Goal: Unclear: Browse casually

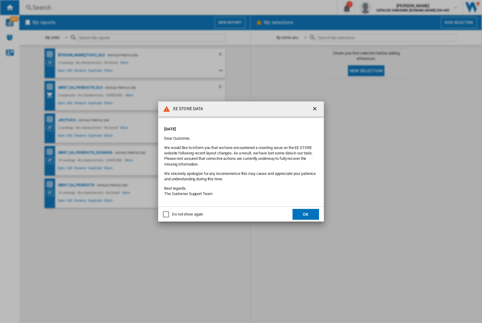
click at [67, 120] on div "EE STORE DATA [DATE] Dear Customer, We would like to inform you that we have en…" at bounding box center [241, 161] width 482 height 323
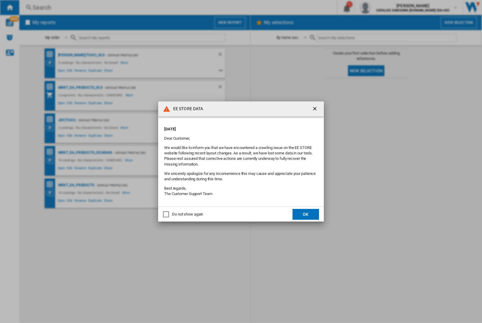
click at [67, 120] on div "EE STORE DATA [DATE] Dear Customer, We would like to inform you that we have en…" at bounding box center [241, 161] width 482 height 323
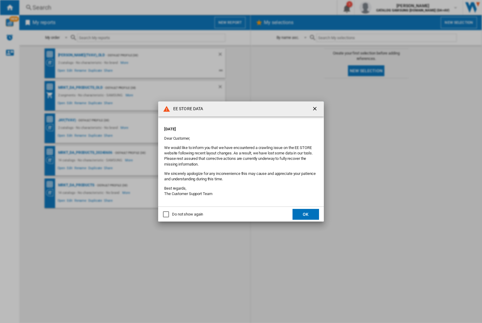
click at [67, 120] on div "EE STORE DATA [DATE] Dear Customer, We would like to inform you that we have en…" at bounding box center [241, 161] width 482 height 323
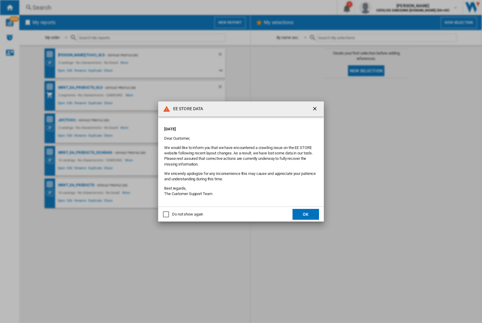
click at [67, 120] on div "EE STORE DATA [DATE] Dear Customer, We would like to inform you that we have en…" at bounding box center [241, 161] width 482 height 323
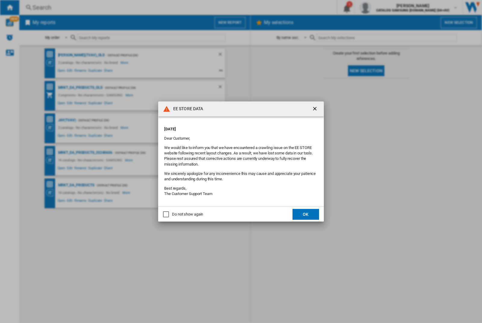
click at [67, 120] on div "EE STORE DATA [DATE] Dear Customer, We would like to inform you that we have en…" at bounding box center [241, 161] width 482 height 323
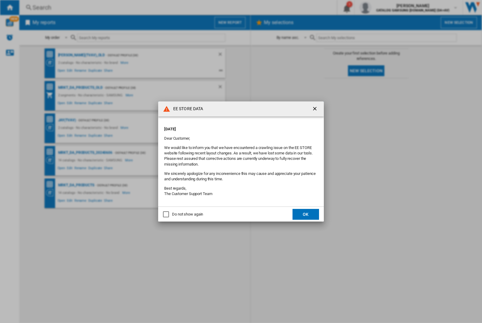
click at [67, 120] on div "EE STORE DATA [DATE] Dear Customer, We would like to inform you that we have en…" at bounding box center [241, 161] width 482 height 323
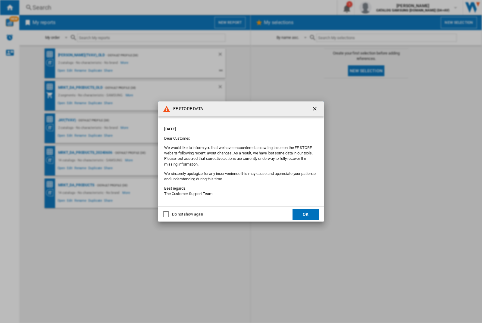
click at [67, 120] on div "EE STORE DATA [DATE] Dear Customer, We would like to inform you that we have en…" at bounding box center [241, 161] width 482 height 323
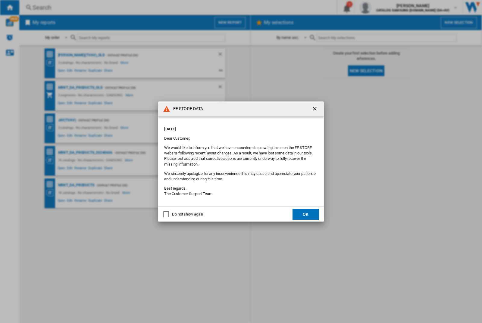
click at [67, 120] on div "EE STORE DATA [DATE] Dear Customer, We would like to inform you that we have en…" at bounding box center [241, 161] width 482 height 323
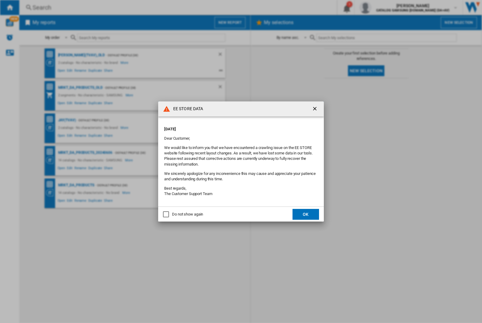
click at [67, 120] on div "EE STORE DATA [DATE] Dear Customer, We would like to inform you that we have en…" at bounding box center [241, 161] width 482 height 323
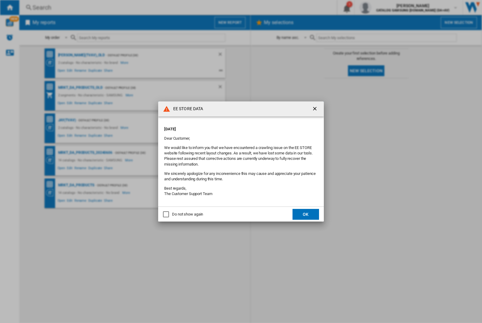
click at [67, 120] on div "EE STORE DATA [DATE] Dear Customer, We would like to inform you that we have en…" at bounding box center [241, 161] width 482 height 323
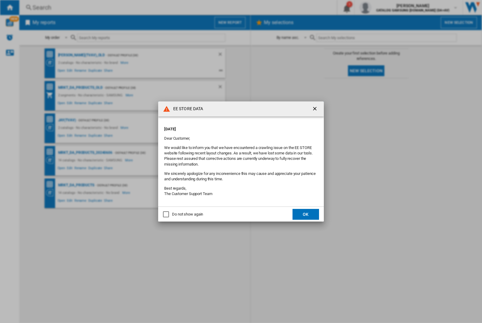
click at [67, 120] on div "EE STORE DATA [DATE] Dear Customer, We would like to inform you that we have en…" at bounding box center [241, 161] width 482 height 323
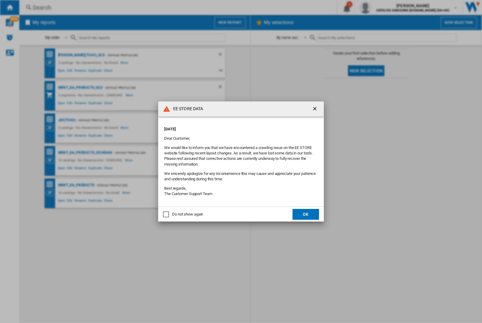
click at [67, 120] on div "EE STORE DATA [DATE] Dear Customer, We would like to inform you that we have en…" at bounding box center [241, 161] width 482 height 323
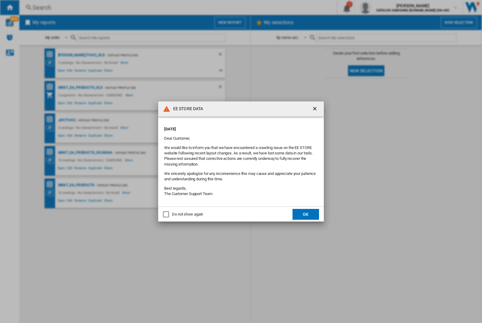
click at [67, 120] on div "EE STORE DATA [DATE] Dear Customer, We would like to inform you that we have en…" at bounding box center [241, 161] width 482 height 323
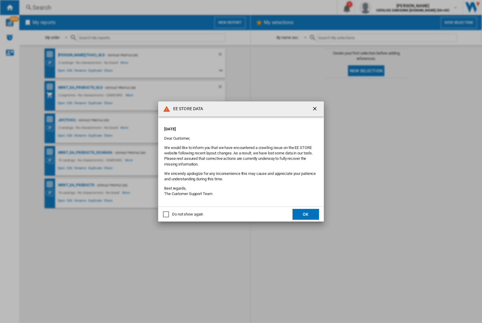
click at [67, 120] on div "EE STORE DATA [DATE] Dear Customer, We would like to inform you that we have en…" at bounding box center [241, 161] width 482 height 323
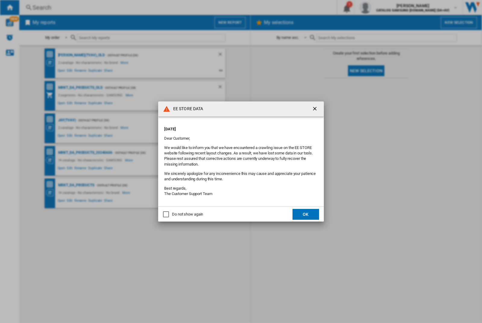
click at [67, 120] on div "EE STORE DATA [DATE] Dear Customer, We would like to inform you that we have en…" at bounding box center [241, 161] width 482 height 323
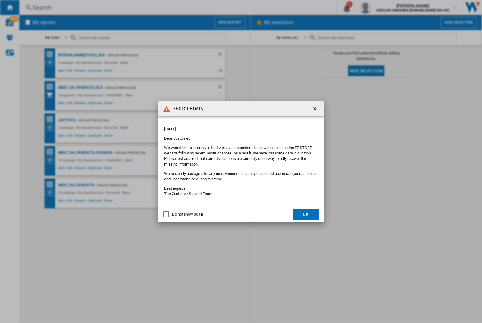
click at [67, 120] on div "EE STORE DATA [DATE] Dear Customer, We would like to inform you that we have en…" at bounding box center [241, 161] width 482 height 323
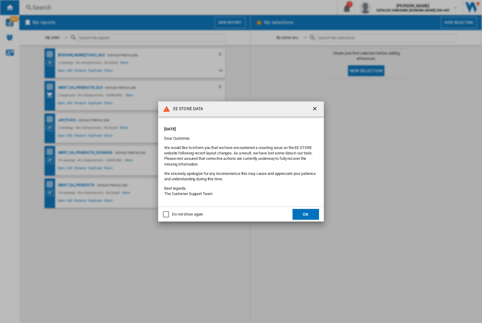
click at [67, 120] on div "EE STORE DATA [DATE] Dear Customer, We would like to inform you that we have en…" at bounding box center [241, 161] width 482 height 323
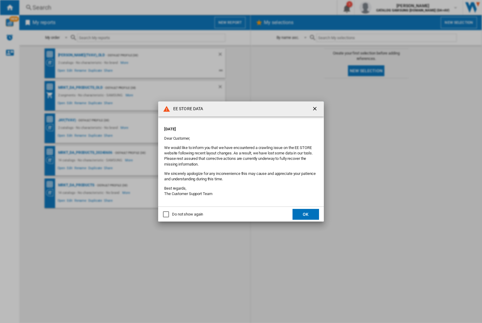
click at [67, 120] on div "EE STORE DATA [DATE] Dear Customer, We would like to inform you that we have en…" at bounding box center [241, 161] width 482 height 323
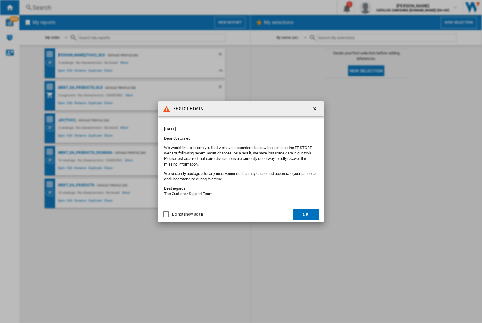
click at [67, 120] on div "EE STORE DATA [DATE] Dear Customer, We would like to inform you that we have en…" at bounding box center [241, 161] width 482 height 323
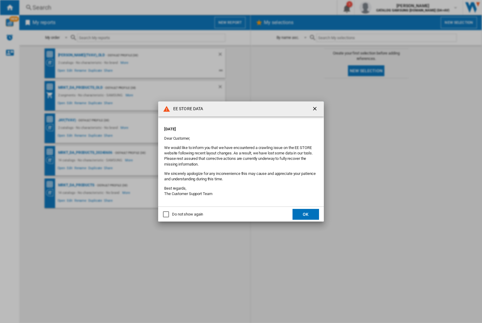
click at [67, 120] on div "EE STORE DATA [DATE] Dear Customer, We would like to inform you that we have en…" at bounding box center [241, 161] width 482 height 323
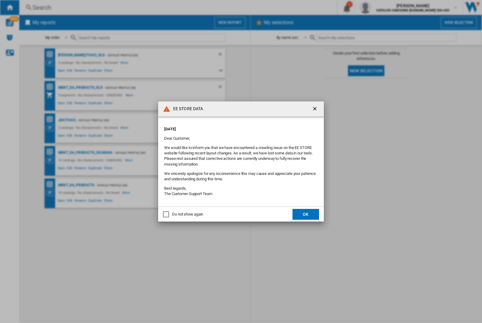
click at [67, 120] on div "EE STORE DATA [DATE] Dear Customer, We would like to inform you that we have en…" at bounding box center [241, 161] width 482 height 323
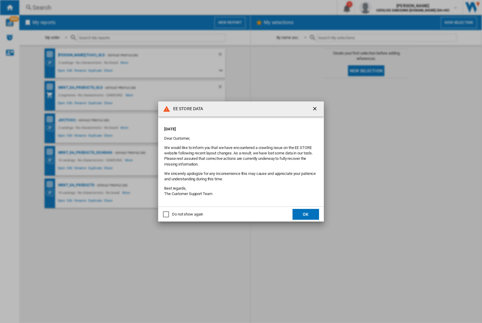
click at [67, 120] on div "EE STORE DATA [DATE] Dear Customer, We would like to inform you that we have en…" at bounding box center [241, 161] width 482 height 323
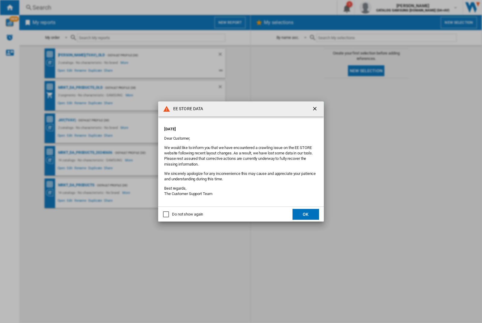
click at [67, 120] on div "EE STORE DATA [DATE] Dear Customer, We would like to inform you that we have en…" at bounding box center [241, 161] width 482 height 323
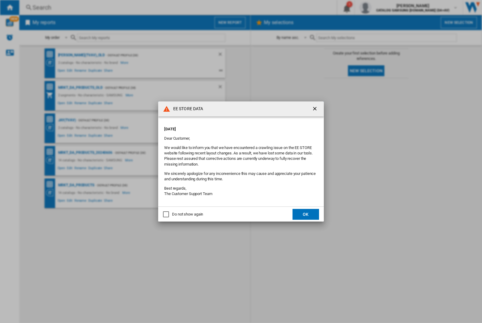
click at [67, 120] on div "EE STORE DATA [DATE] Dear Customer, We would like to inform you that we have en…" at bounding box center [241, 161] width 482 height 323
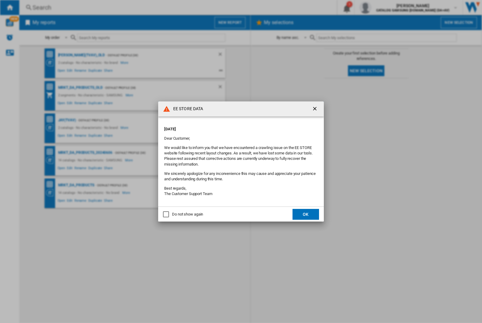
click at [67, 120] on div "EE STORE DATA [DATE] Dear Customer, We would like to inform you that we have en…" at bounding box center [241, 161] width 482 height 323
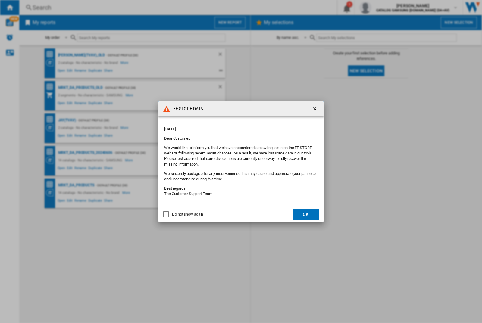
click at [67, 120] on div "EE STORE DATA [DATE] Dear Customer, We would like to inform you that we have en…" at bounding box center [241, 161] width 482 height 323
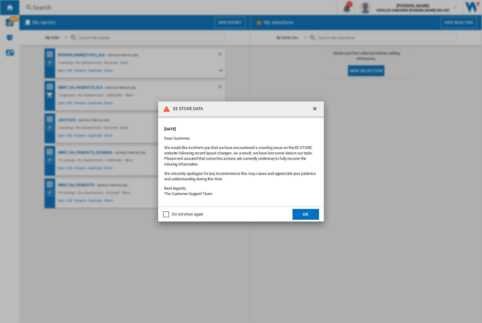
click at [67, 120] on div "EE STORE DATA [DATE] Dear Customer, We would like to inform you that we have en…" at bounding box center [241, 161] width 482 height 323
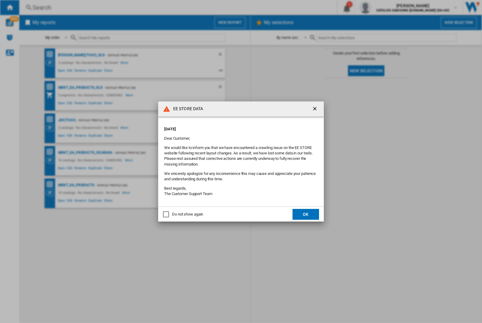
click at [67, 120] on div "EE STORE DATA [DATE] Dear Customer, We would like to inform you that we have en…" at bounding box center [241, 161] width 482 height 323
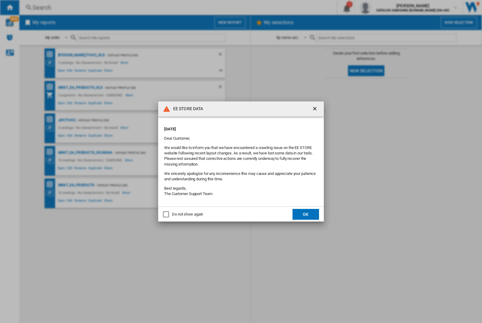
click at [67, 120] on div "EE STORE DATA [DATE] Dear Customer, We would like to inform you that we have en…" at bounding box center [241, 161] width 482 height 323
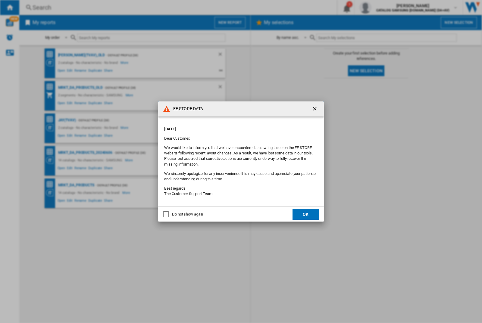
click at [67, 120] on div "EE STORE DATA [DATE] Dear Customer, We would like to inform you that we have en…" at bounding box center [241, 161] width 482 height 323
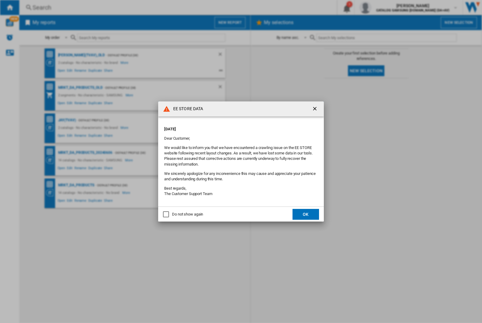
click at [67, 120] on div "EE STORE DATA [DATE] Dear Customer, We would like to inform you that we have en…" at bounding box center [241, 161] width 482 height 323
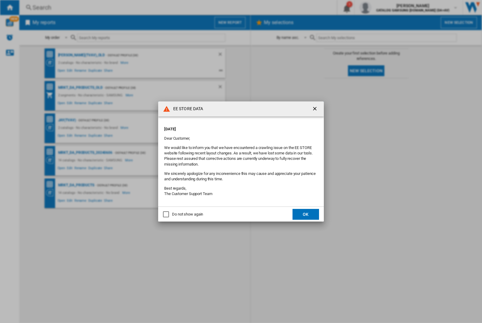
click at [67, 120] on div "EE STORE DATA [DATE] Dear Customer, We would like to inform you that we have en…" at bounding box center [241, 161] width 482 height 323
